Goal: Find specific page/section: Find specific page/section

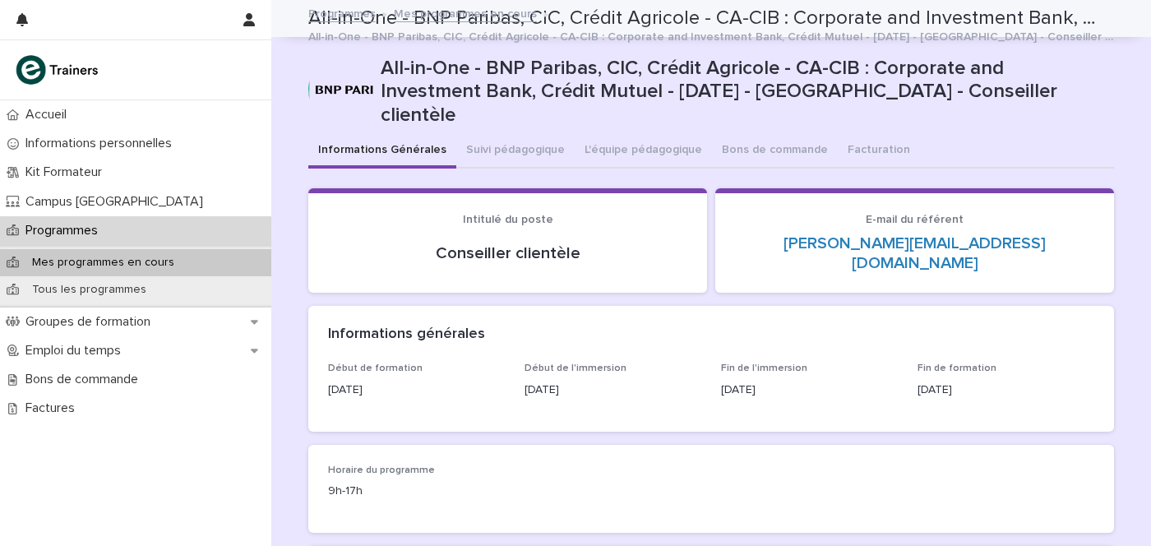
scroll to position [534, 0]
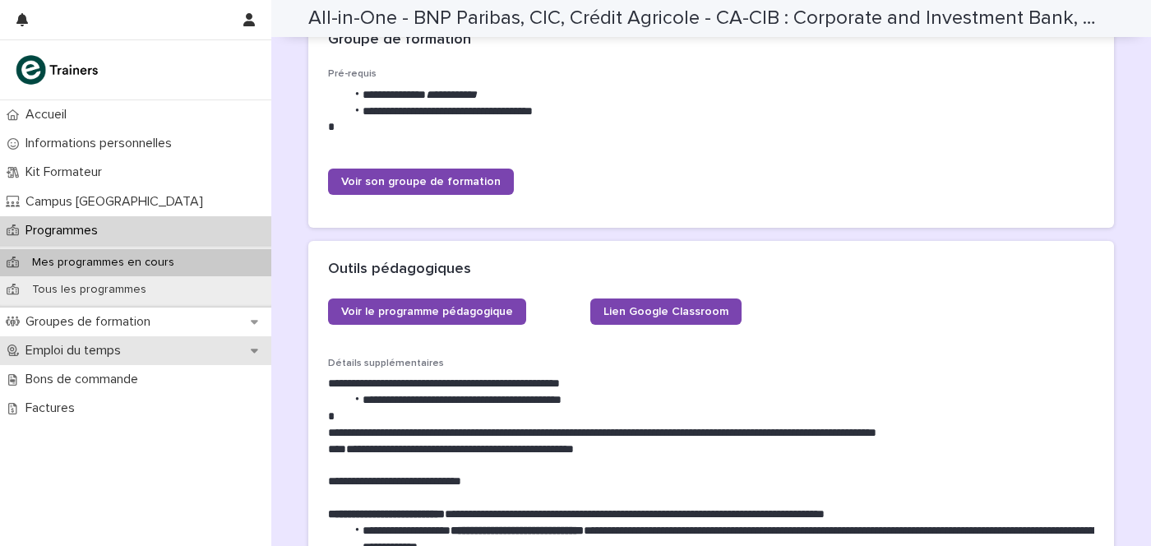
click at [104, 355] on p "Emploi du temps" at bounding box center [76, 351] width 115 height 16
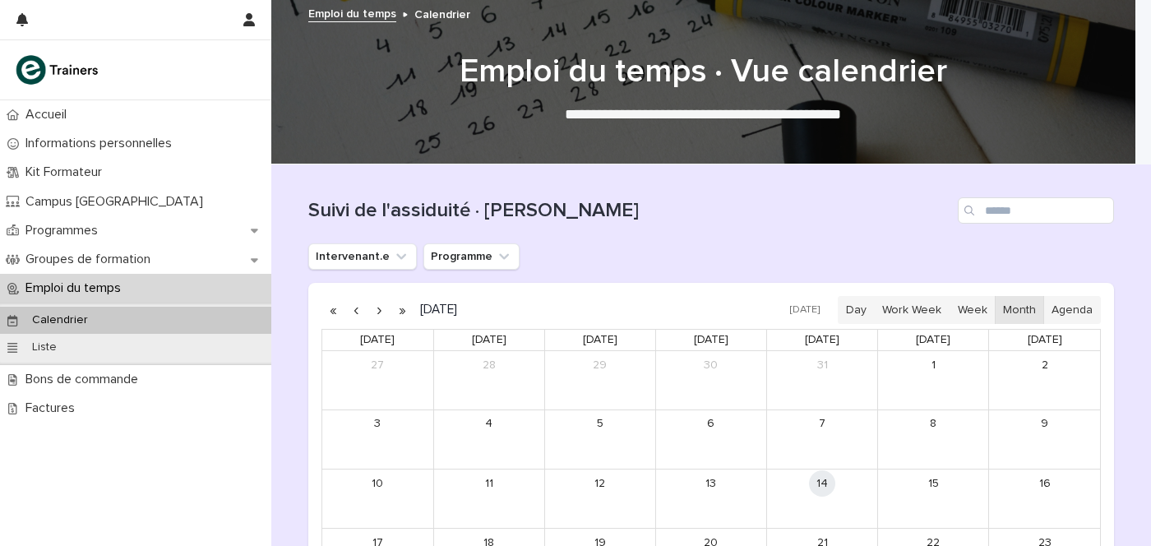
scroll to position [102, 0]
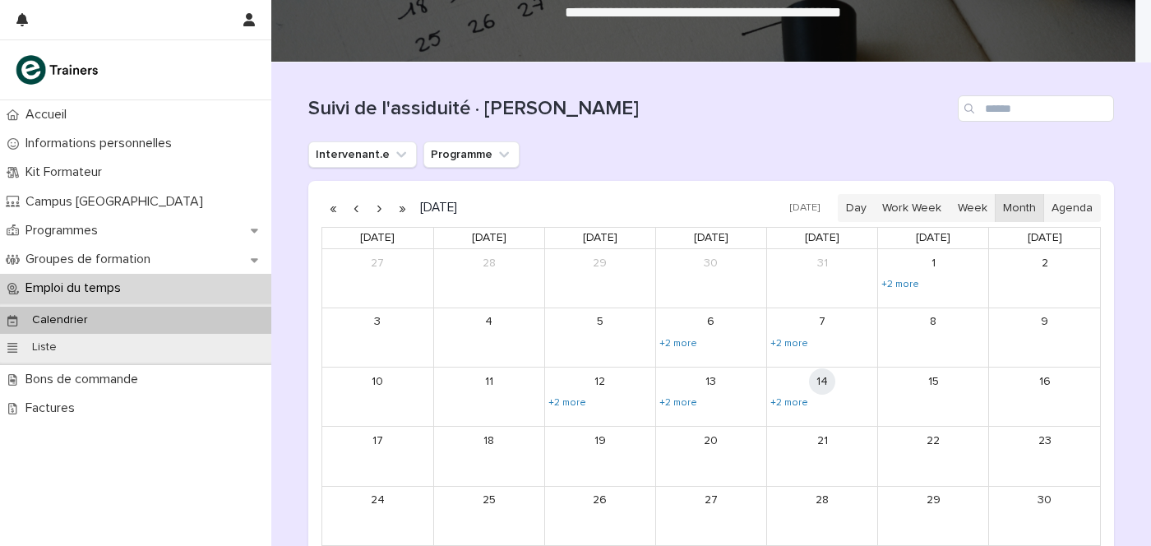
click at [81, 292] on p "Emploi du temps" at bounding box center [76, 288] width 115 height 16
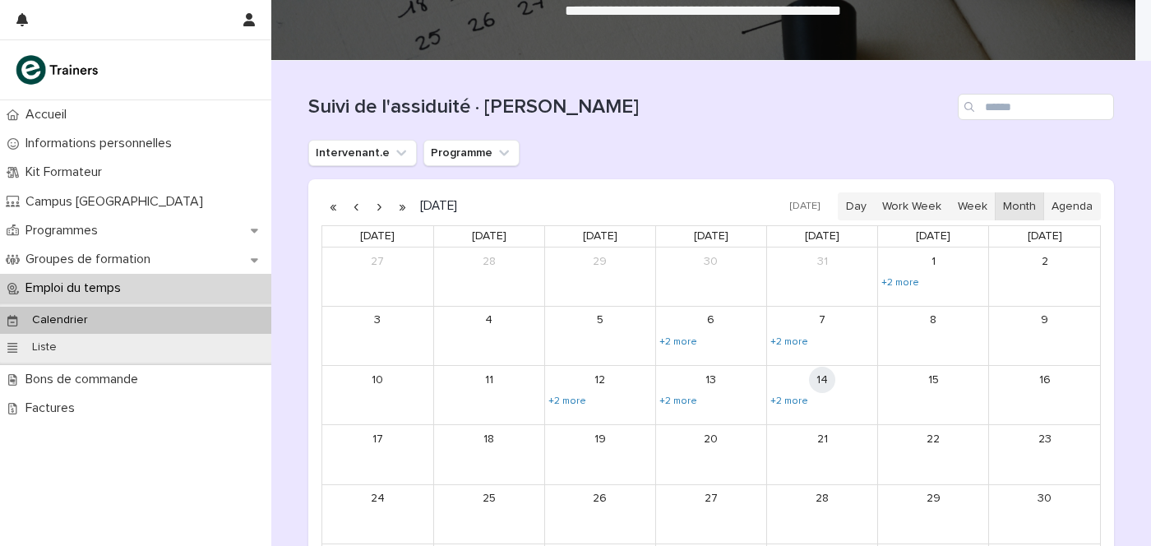
click at [101, 289] on p "Emploi du temps" at bounding box center [76, 288] width 115 height 16
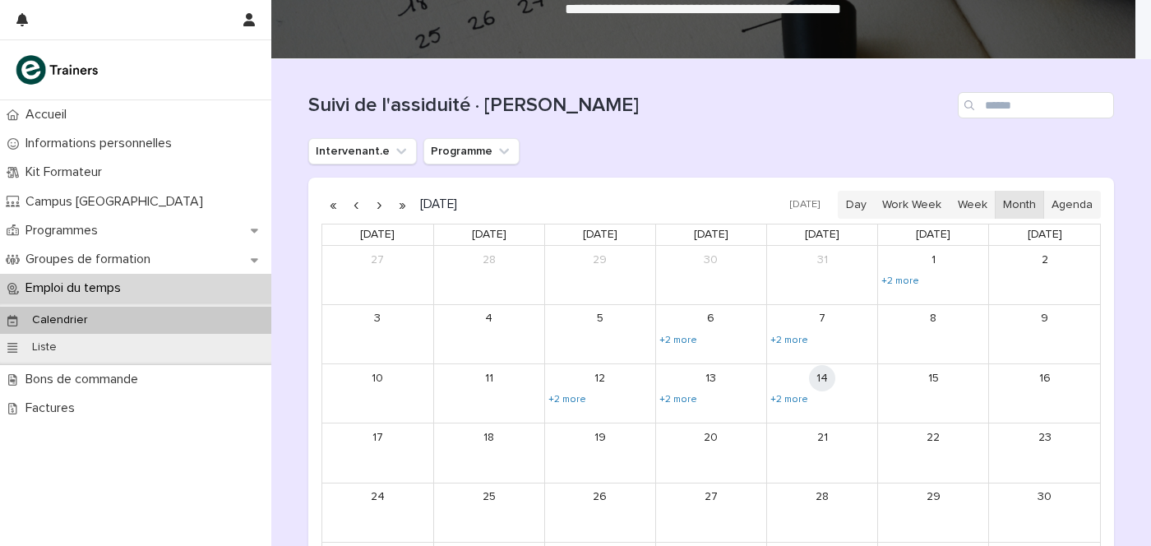
click at [43, 280] on p "Emploi du temps" at bounding box center [76, 288] width 115 height 16
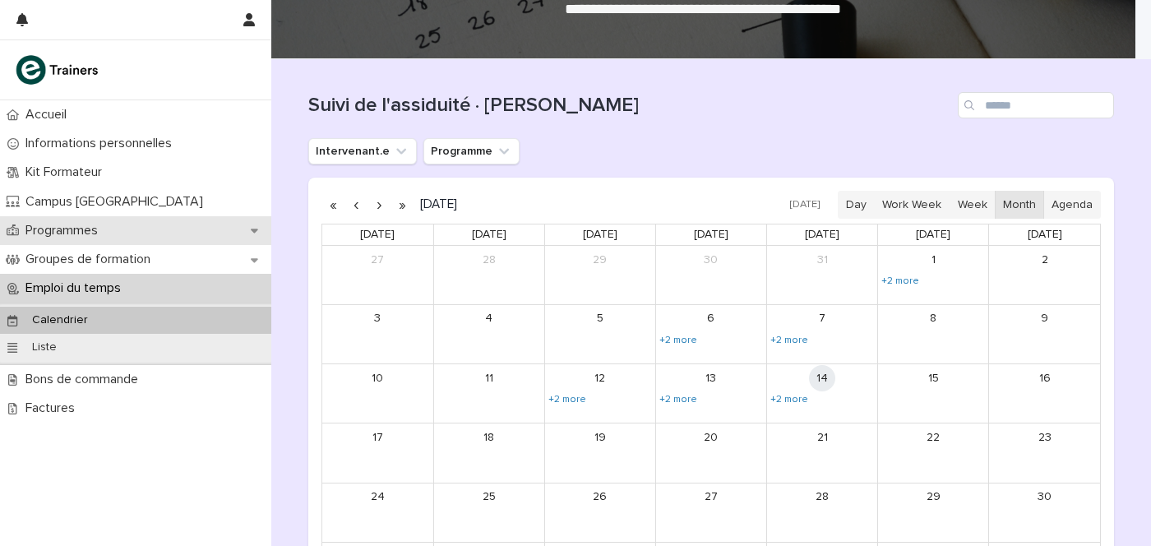
scroll to position [107, 0]
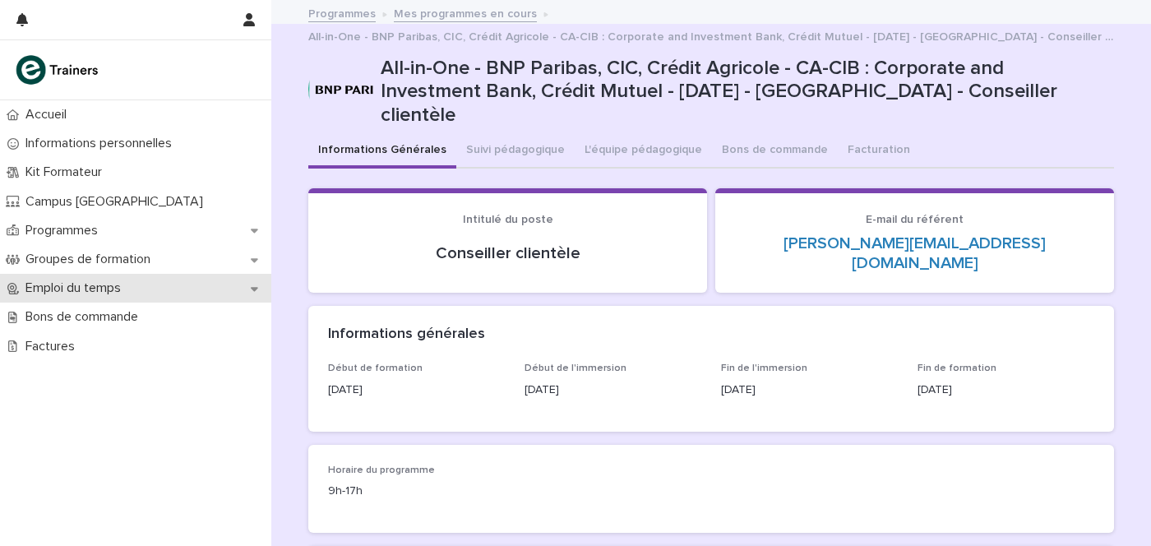
click at [109, 293] on p "Emploi du temps" at bounding box center [76, 288] width 115 height 16
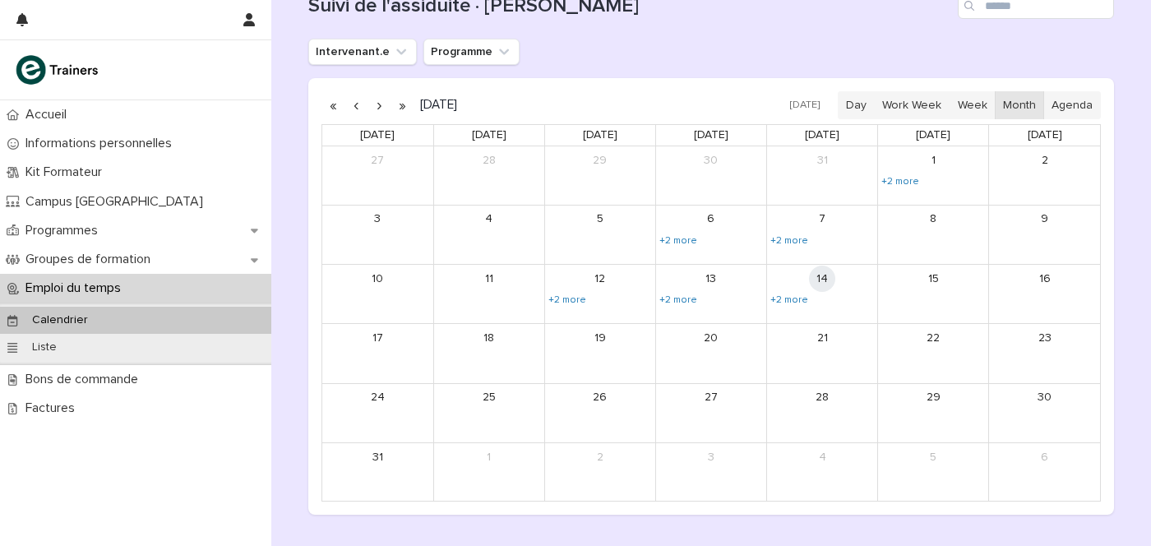
scroll to position [205, 0]
click at [781, 295] on link "+2 more" at bounding box center [789, 299] width 41 height 13
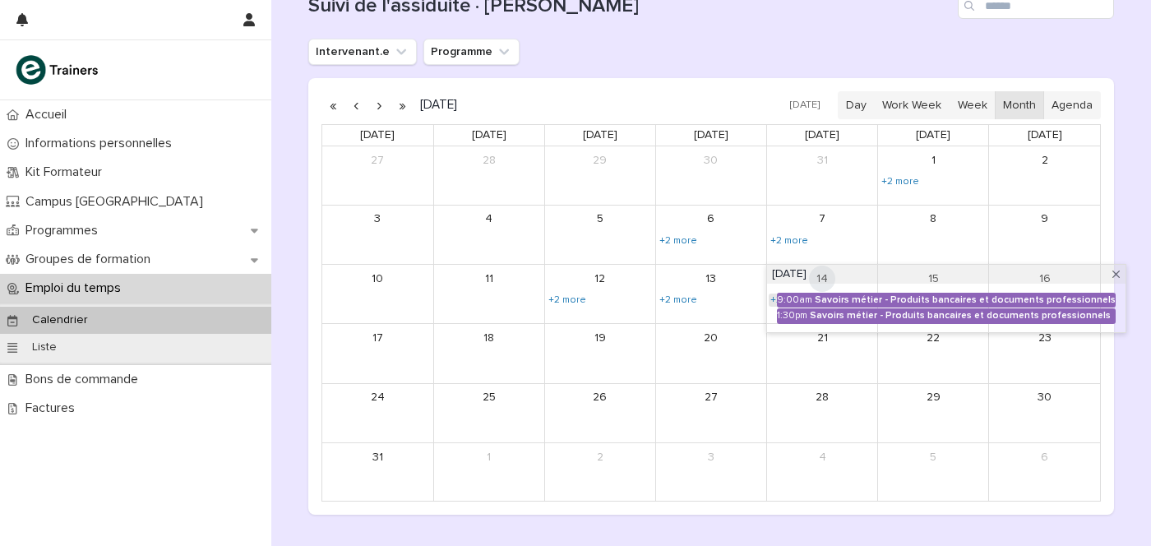
click at [781, 295] on div "9:00am" at bounding box center [794, 300] width 35 height 12
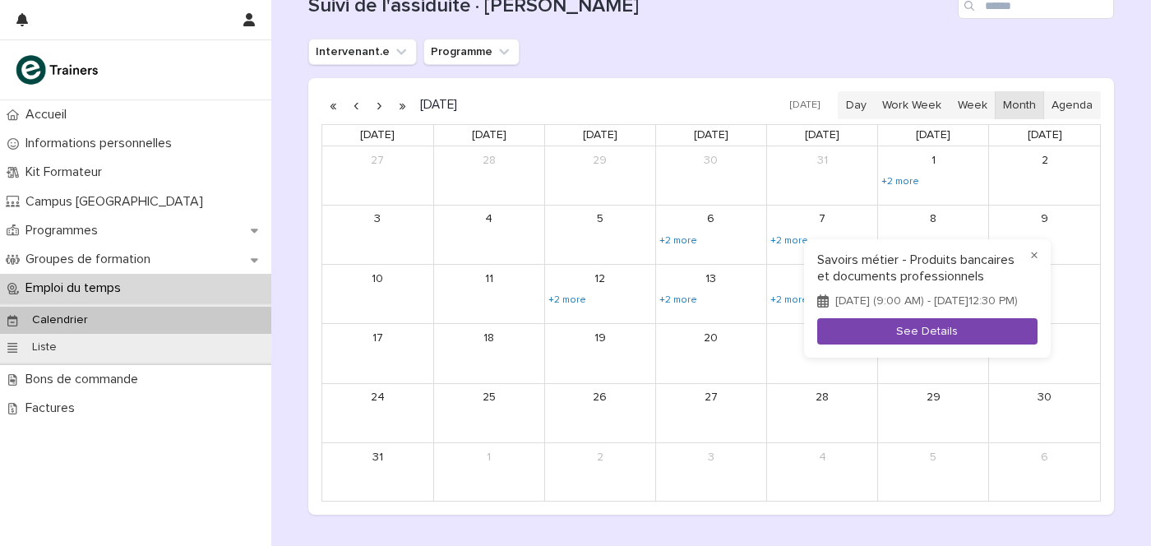
click at [896, 344] on button "See Details" at bounding box center [927, 331] width 220 height 27
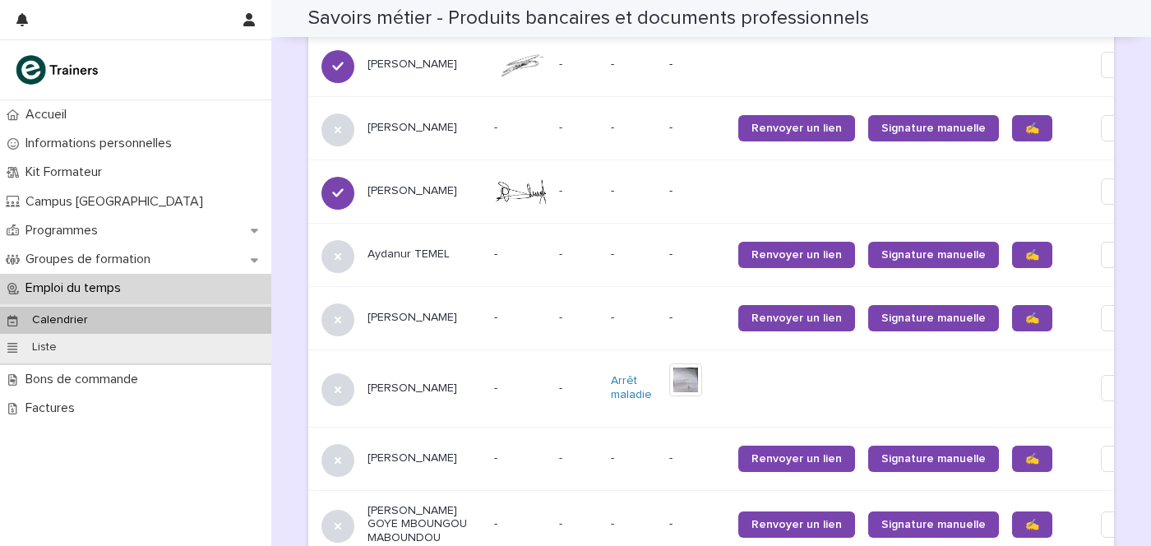
scroll to position [1009, 0]
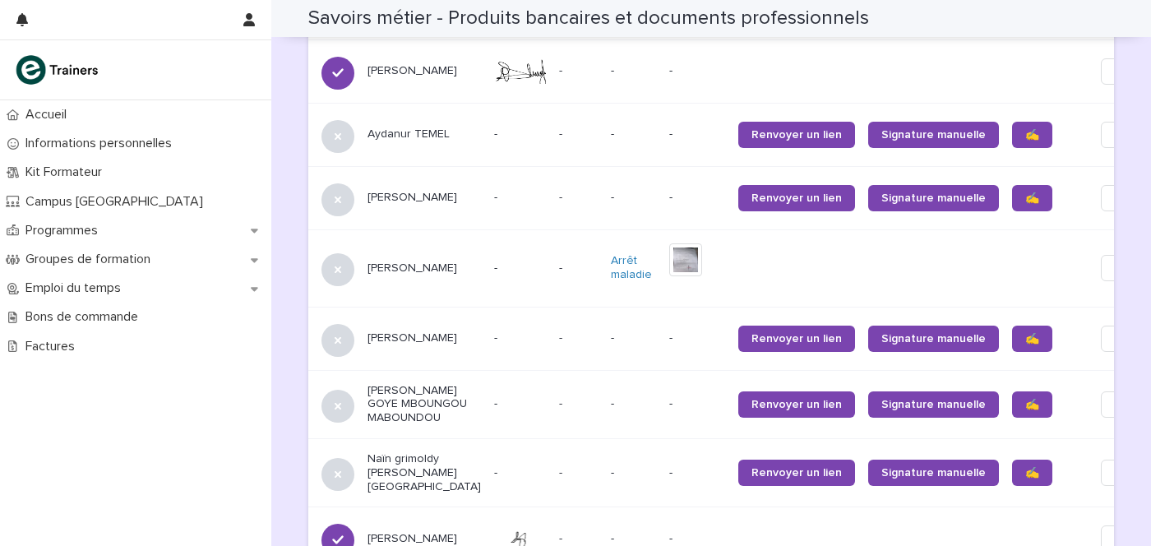
scroll to position [1438, 0]
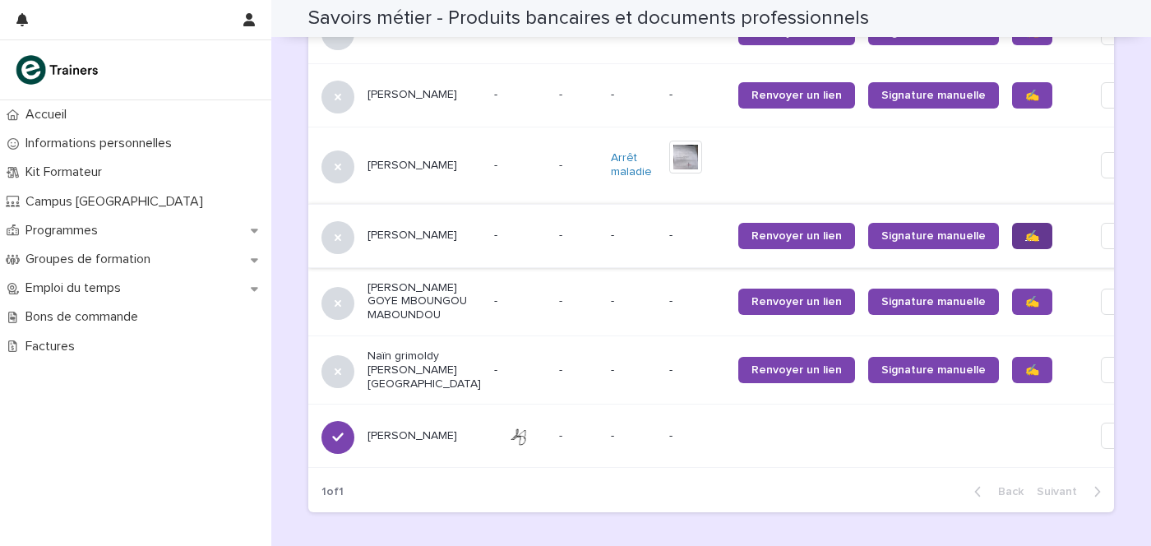
click at [1012, 223] on link "✍️" at bounding box center [1032, 236] width 40 height 26
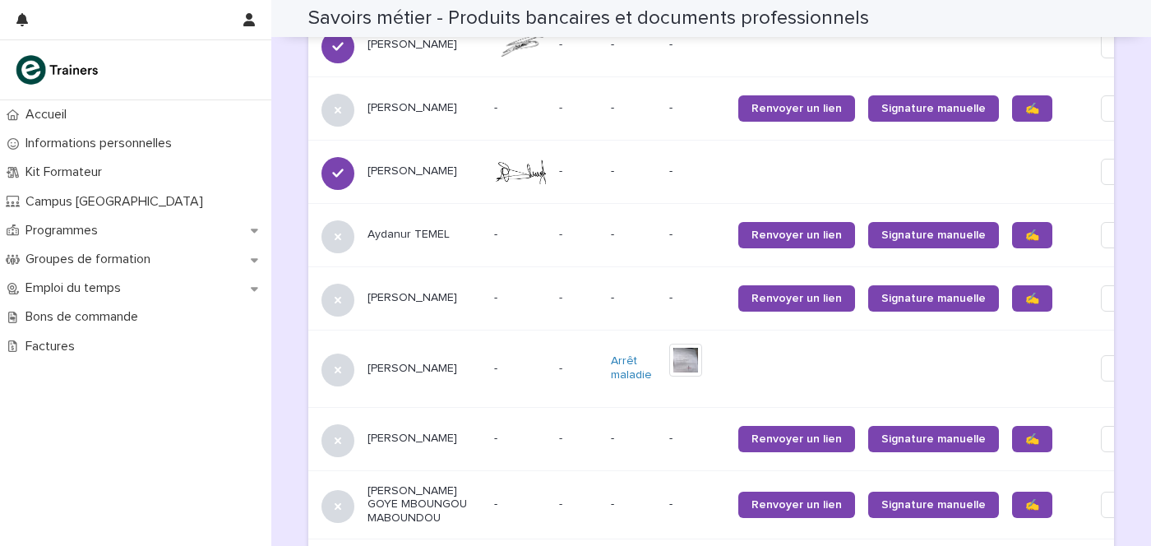
scroll to position [1220, 0]
